Goal: Information Seeking & Learning: Check status

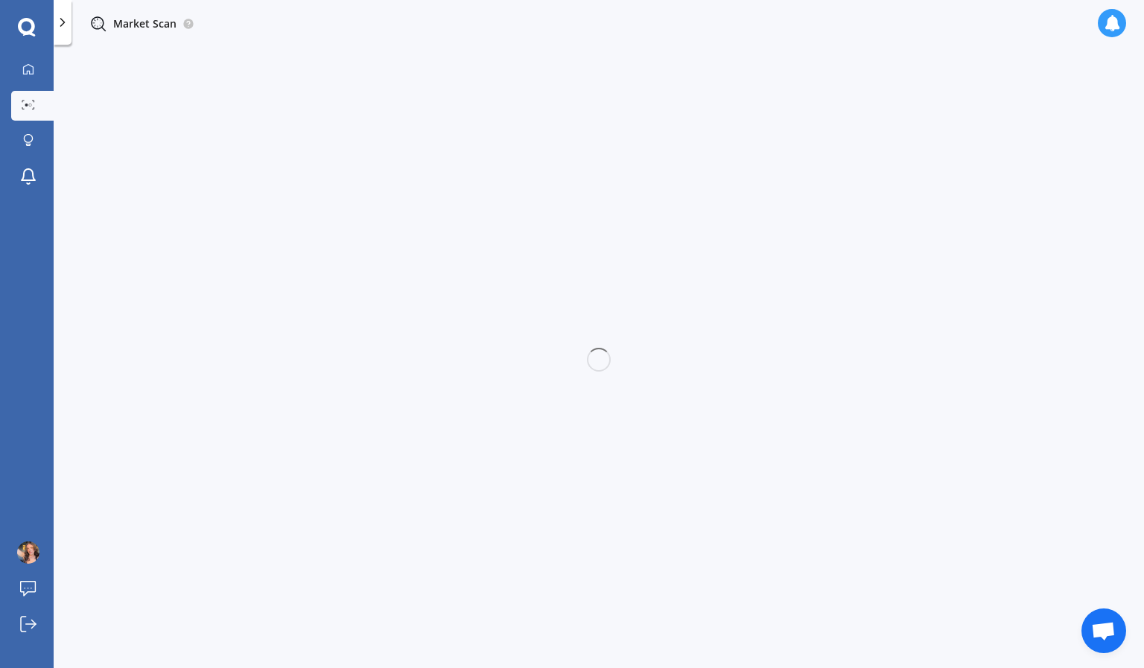
click at [1056, 104] on div at bounding box center [599, 360] width 1091 height 624
